Goal: Information Seeking & Learning: Learn about a topic

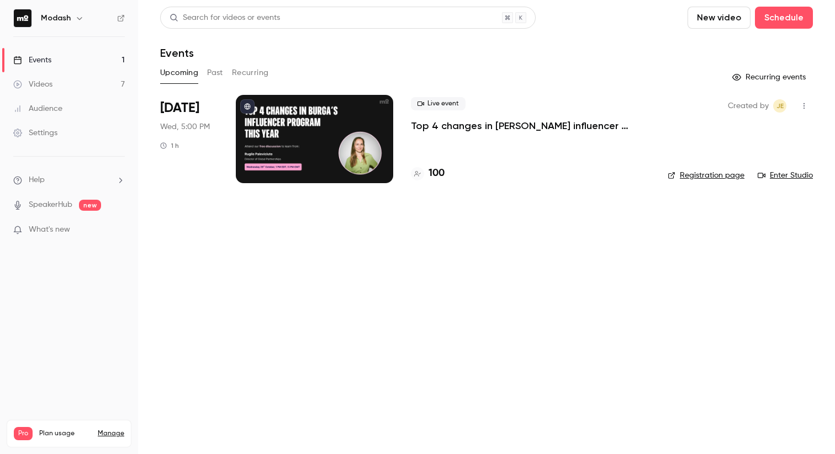
click at [317, 150] on div at bounding box center [314, 139] width 157 height 88
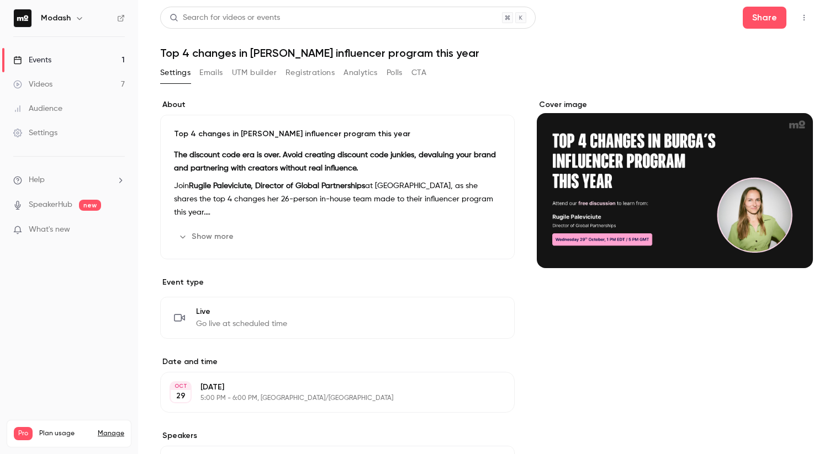
click at [239, 183] on strong "Rugile Paleviciute, Director of Global Partnerships" at bounding box center [277, 186] width 176 height 8
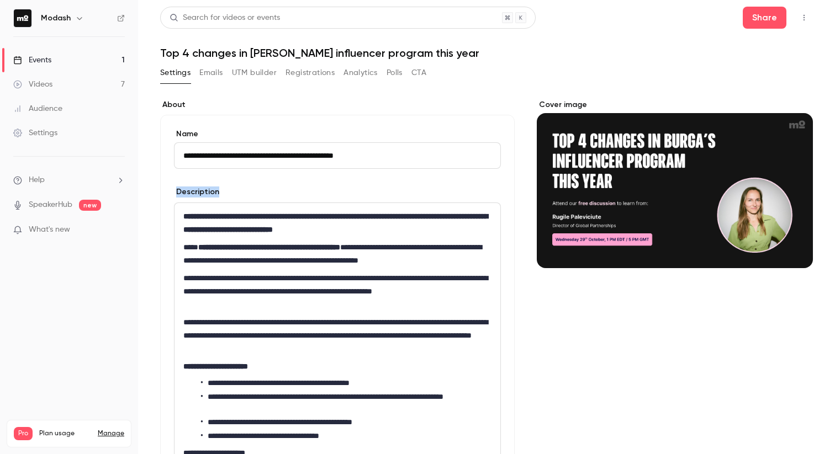
click at [239, 183] on form "**********" at bounding box center [337, 338] width 327 height 418
click at [240, 246] on strong "**********" at bounding box center [269, 247] width 142 height 8
copy strong "**********"
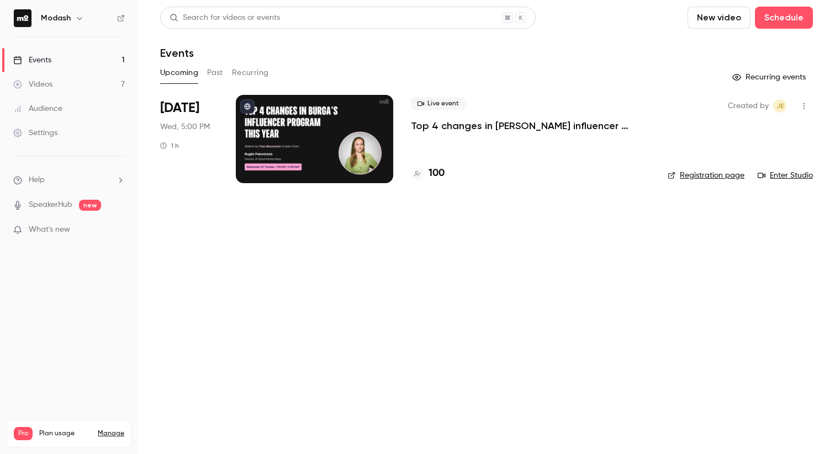
click at [210, 73] on button "Past" at bounding box center [215, 73] width 16 height 18
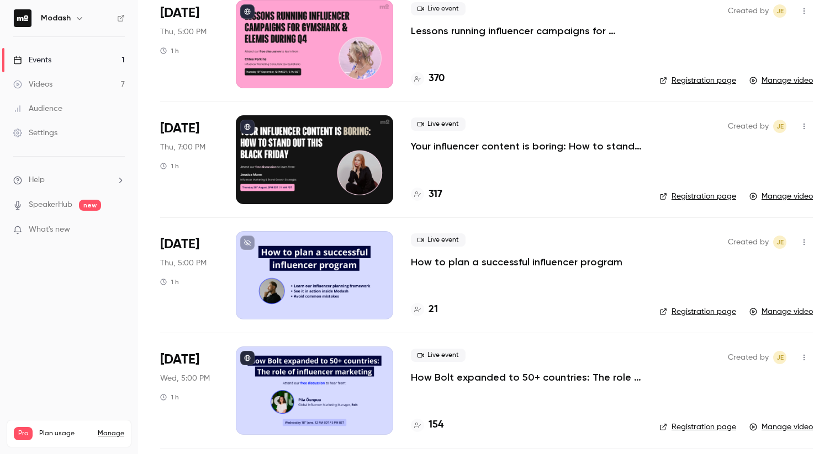
scroll to position [84, 0]
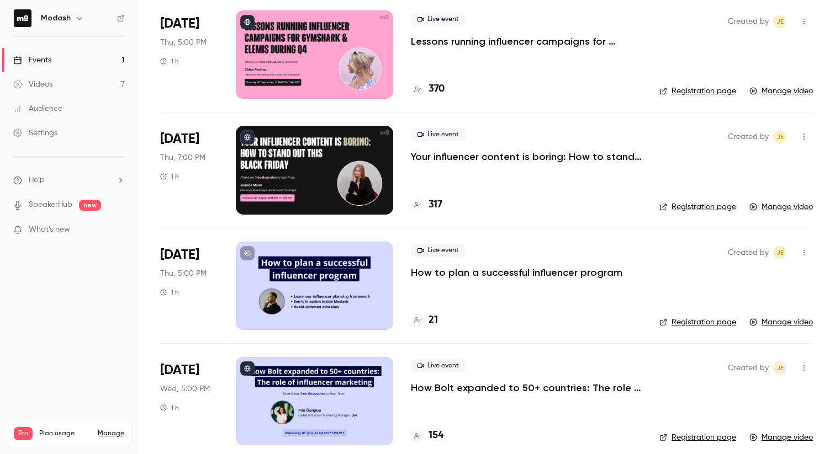
click at [804, 136] on icon "button" at bounding box center [803, 137] width 9 height 8
click at [761, 160] on div "Share" at bounding box center [761, 165] width 84 height 11
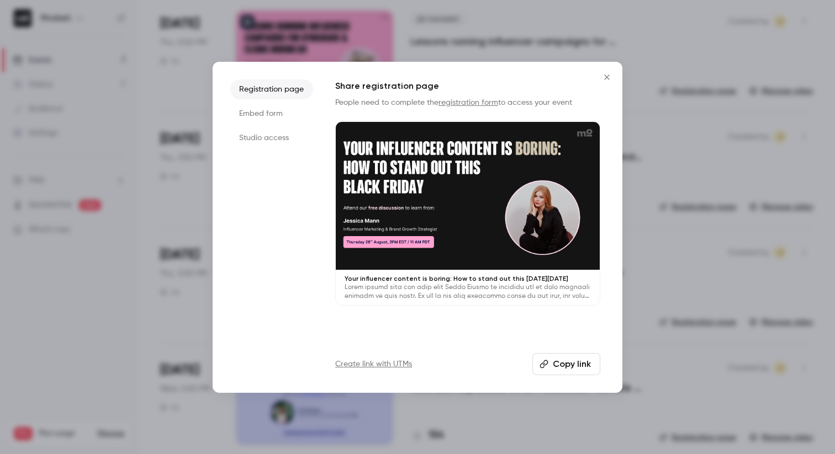
click at [560, 364] on button "Copy link" at bounding box center [566, 364] width 68 height 22
click at [57, 371] on div at bounding box center [417, 227] width 835 height 454
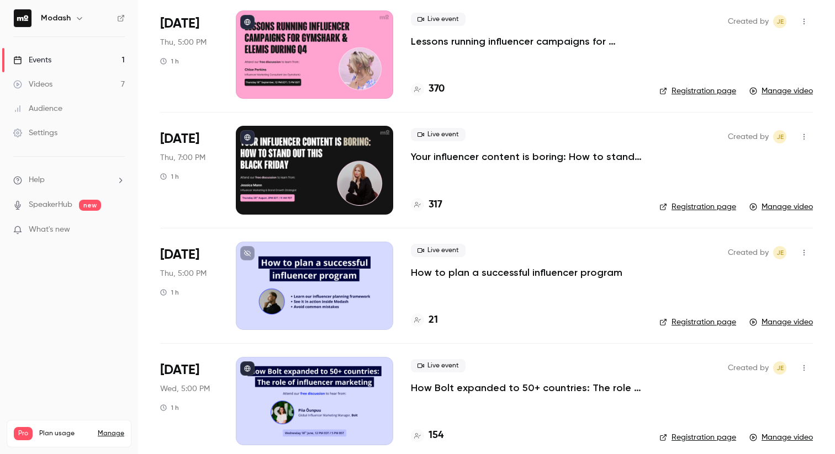
click at [76, 52] on link "Events 1" at bounding box center [69, 60] width 138 height 24
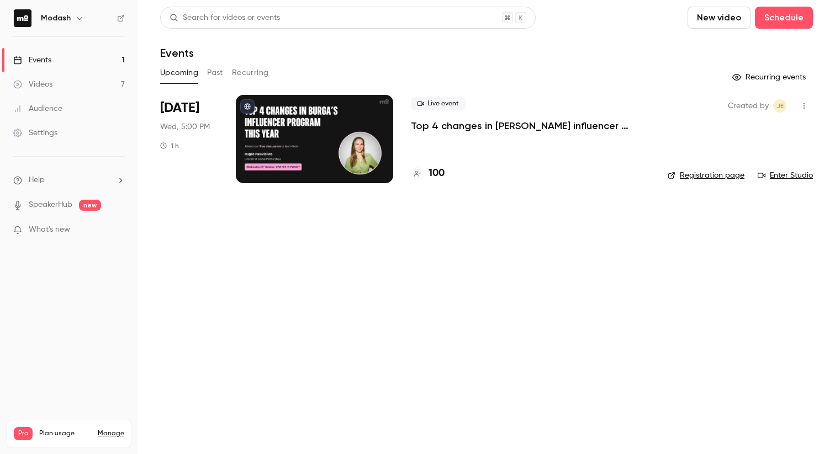
click at [218, 72] on button "Past" at bounding box center [215, 73] width 16 height 18
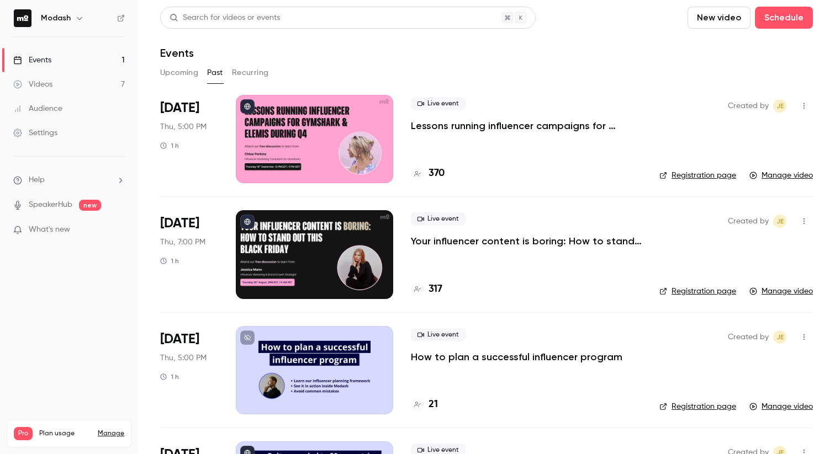
click at [172, 71] on button "Upcoming" at bounding box center [179, 73] width 38 height 18
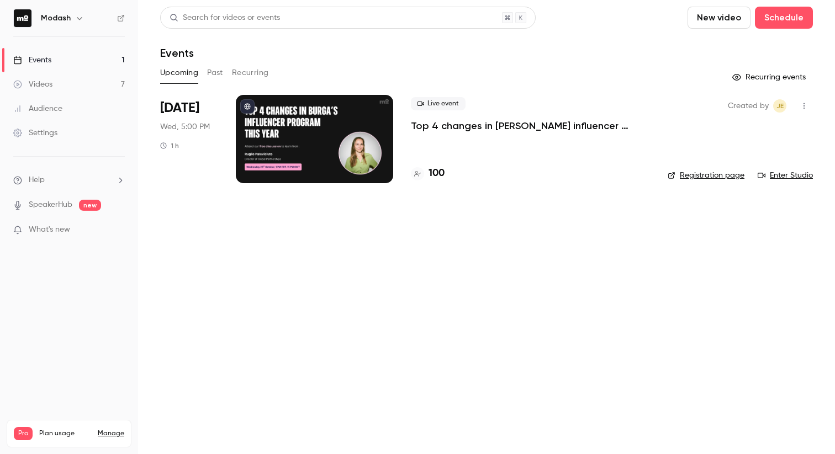
click at [808, 109] on icon "button" at bounding box center [803, 106] width 9 height 8
click at [500, 183] on div at bounding box center [417, 227] width 835 height 454
click at [499, 129] on p "Top 4 changes in [PERSON_NAME] influencer program this year" at bounding box center [530, 125] width 239 height 13
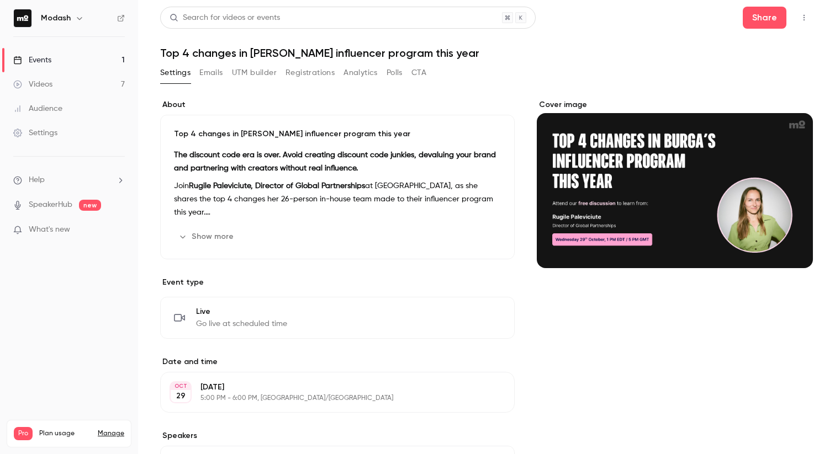
click at [220, 70] on button "Emails" at bounding box center [210, 73] width 23 height 18
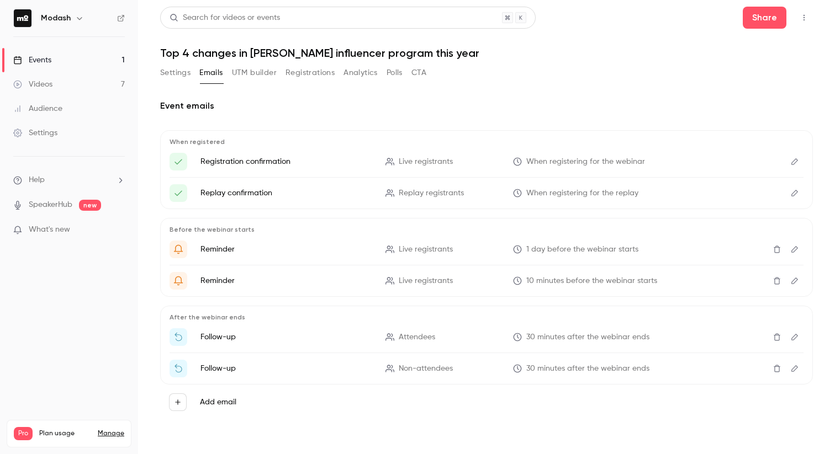
click at [267, 71] on button "UTM builder" at bounding box center [254, 73] width 45 height 18
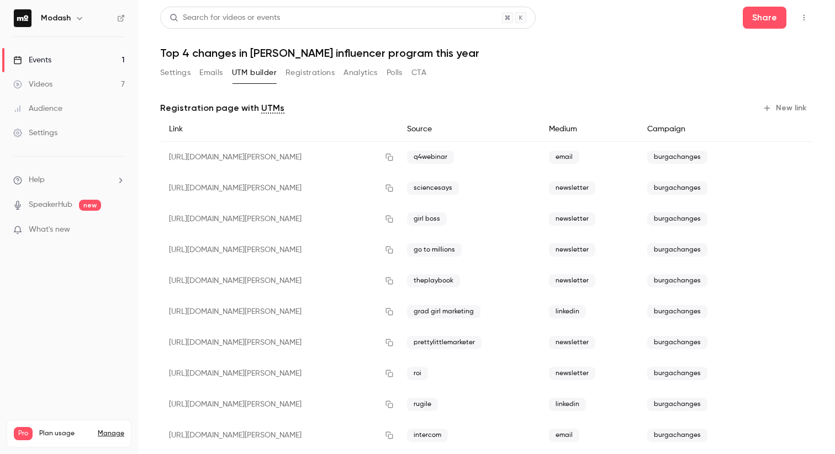
scroll to position [21, 0]
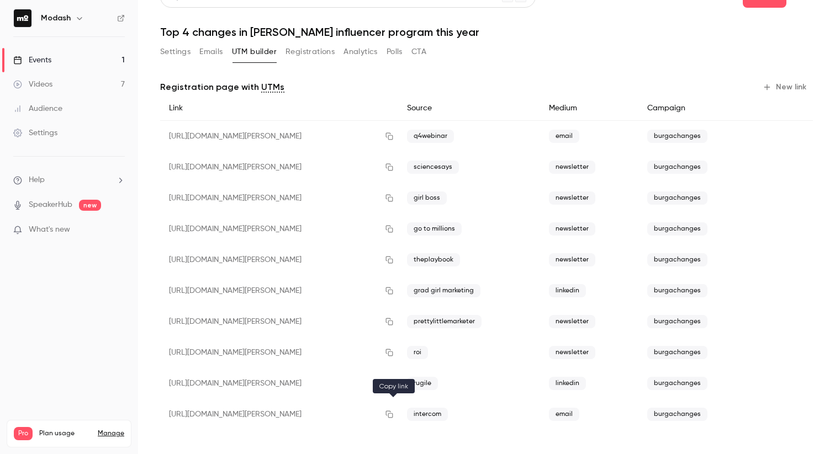
click at [391, 419] on button "button" at bounding box center [389, 415] width 18 height 18
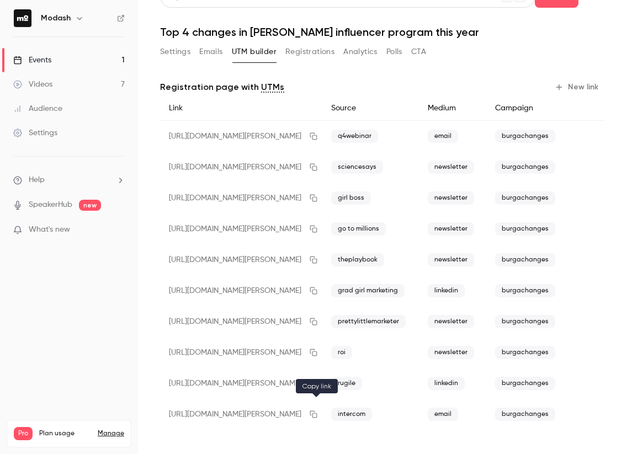
click at [316, 414] on icon "button" at bounding box center [313, 414] width 7 height 7
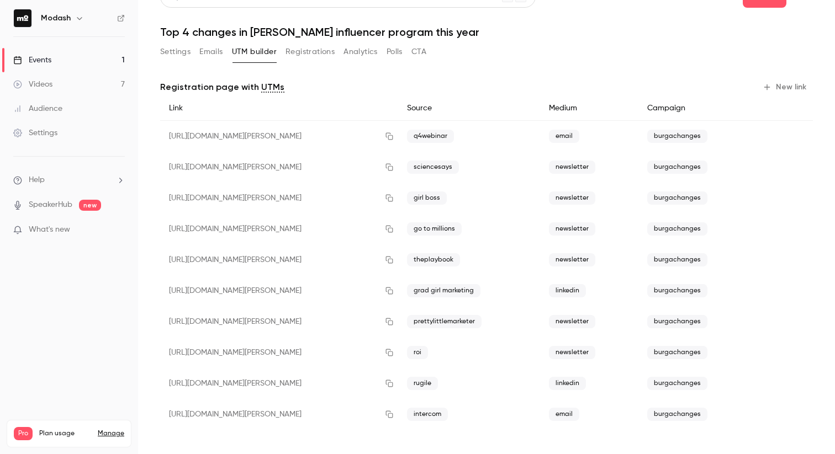
click at [63, 56] on link "Events 1" at bounding box center [69, 60] width 138 height 24
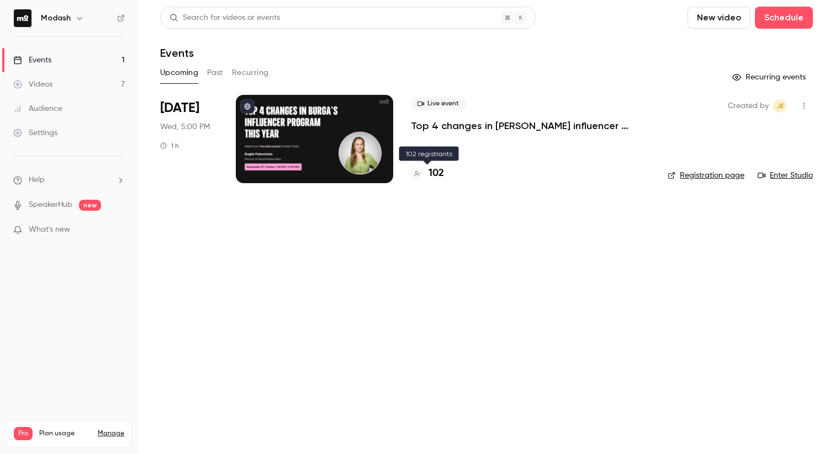
click at [430, 178] on h4 "102" at bounding box center [435, 173] width 15 height 15
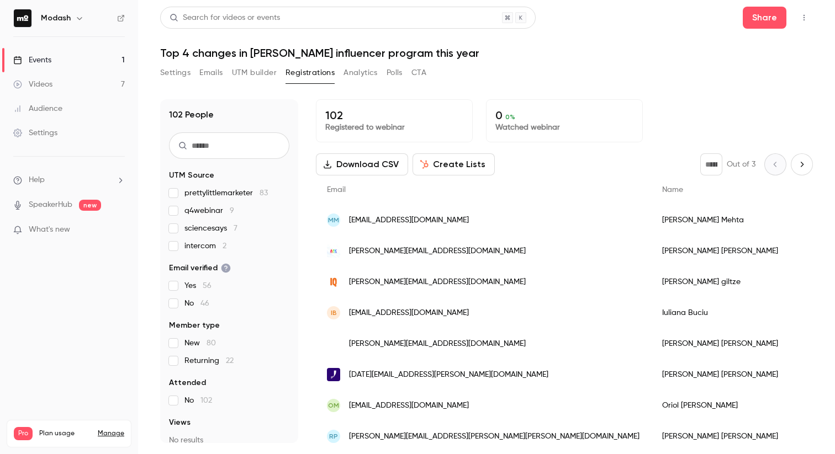
scroll to position [21, 0]
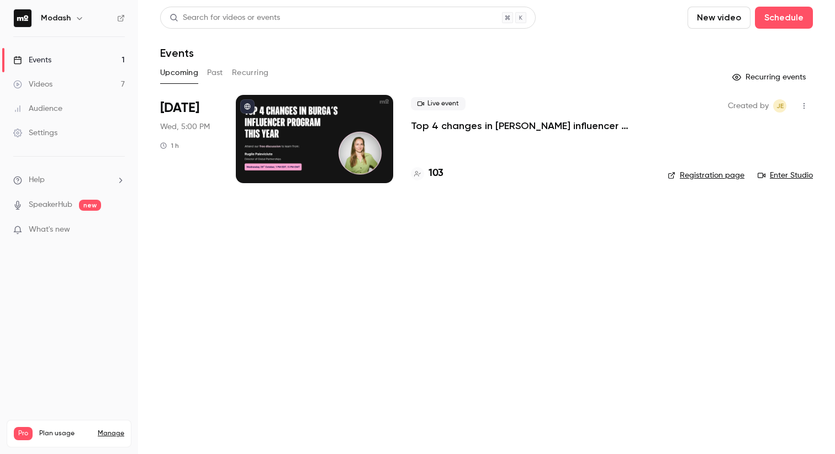
click at [429, 173] on h4 "103" at bounding box center [435, 173] width 15 height 15
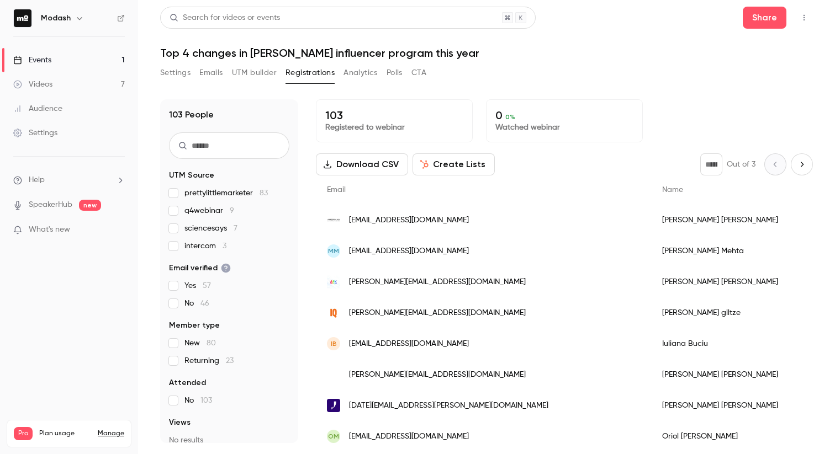
click at [45, 64] on div "Events" at bounding box center [32, 60] width 38 height 11
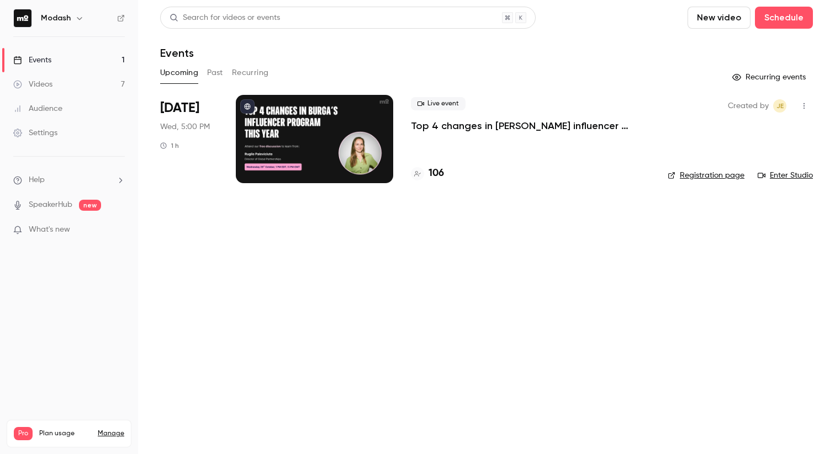
click at [415, 177] on icon at bounding box center [417, 174] width 7 height 7
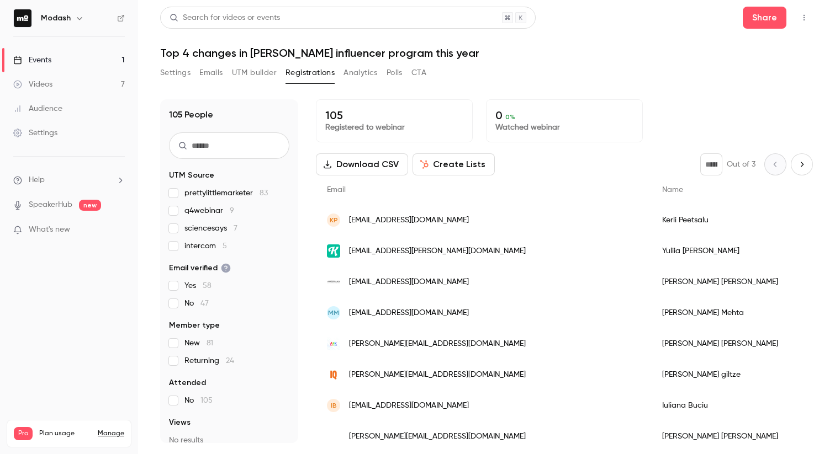
click at [56, 58] on link "Events 1" at bounding box center [69, 60] width 138 height 24
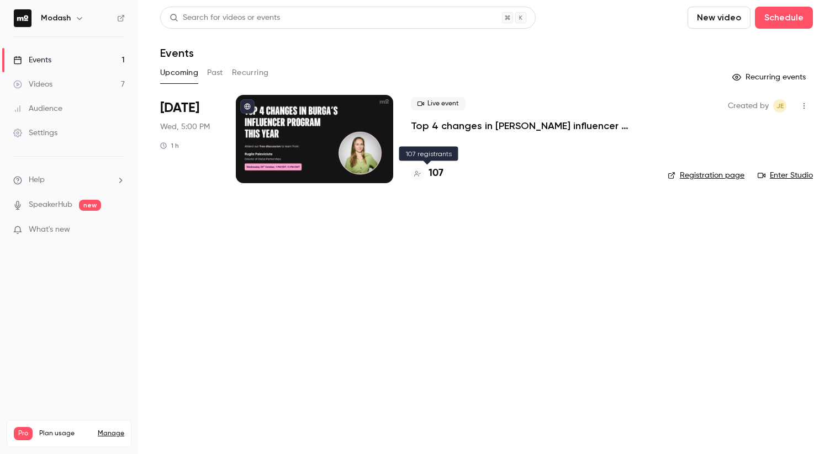
click at [409, 174] on li "Oct 29 Wed, 5:00 PM 1 h Live event Top 4 changes in BURGA's influencer program …" at bounding box center [486, 146] width 653 height 102
click at [415, 173] on icon at bounding box center [417, 174] width 7 height 7
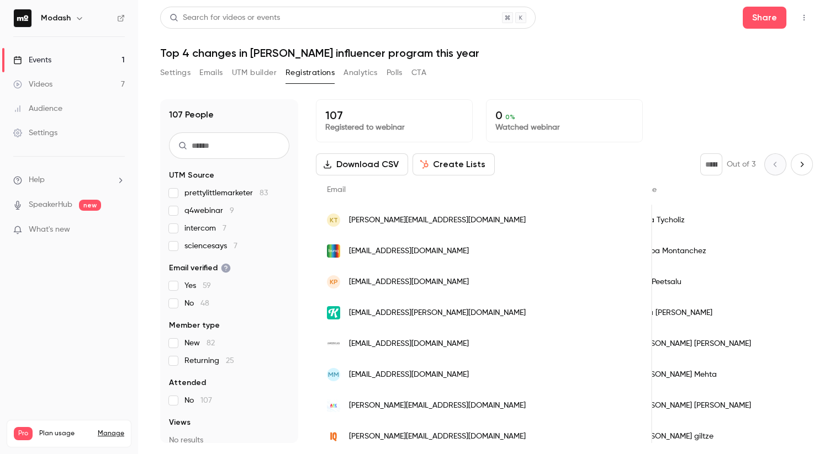
scroll to position [0, 29]
click at [60, 61] on link "Events 1" at bounding box center [69, 60] width 138 height 24
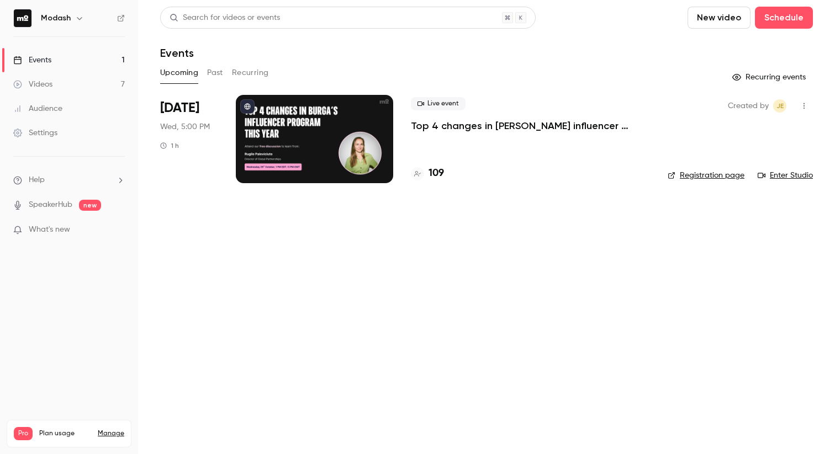
click at [421, 177] on div at bounding box center [417, 173] width 13 height 13
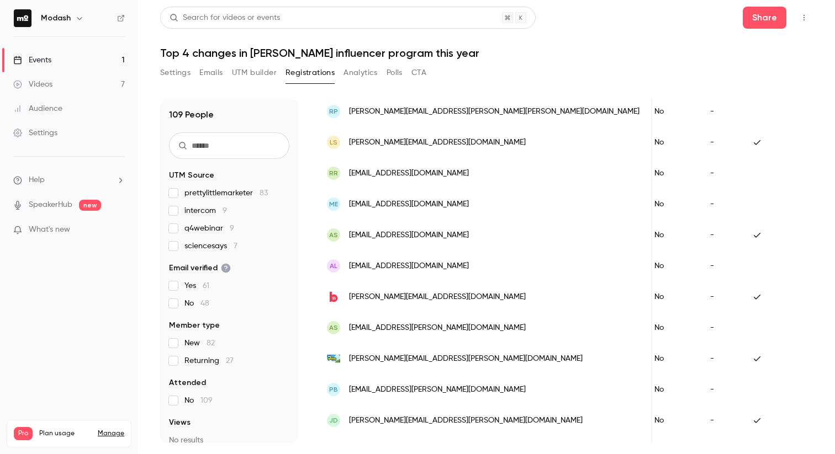
scroll to position [542, 0]
click at [40, 60] on div "Events" at bounding box center [32, 60] width 38 height 11
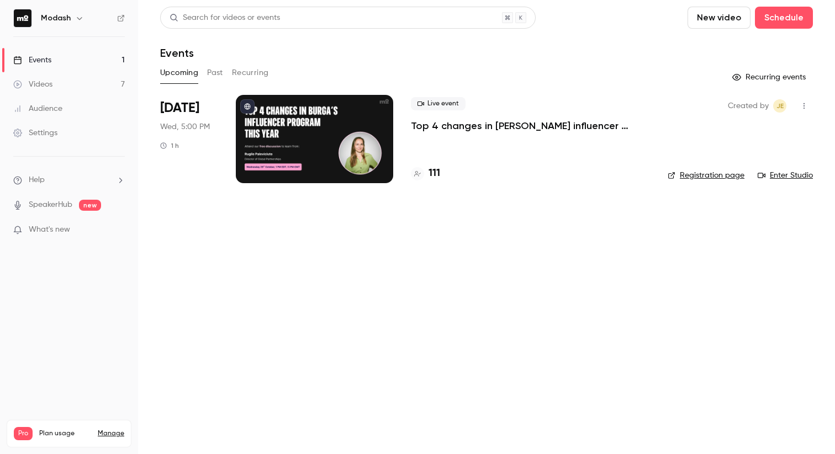
click at [40, 55] on div "Events" at bounding box center [32, 60] width 38 height 11
